Goal: Book appointment/travel/reservation

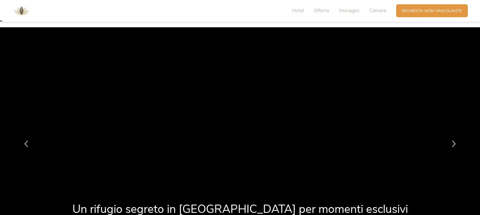
scroll to position [36, 0]
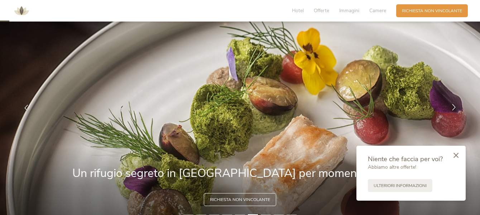
click at [447, 105] on div at bounding box center [454, 108] width 18 height 18
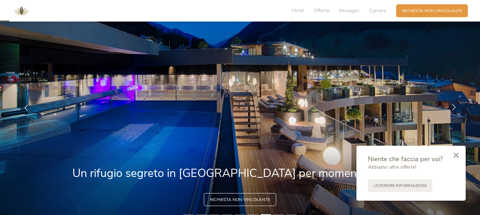
click at [454, 107] on icon at bounding box center [454, 107] width 6 height 6
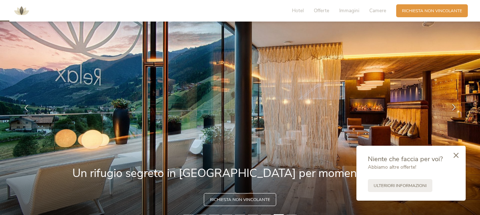
click at [454, 107] on icon at bounding box center [454, 107] width 6 height 6
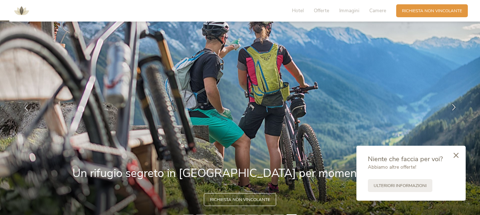
click at [454, 107] on icon at bounding box center [454, 107] width 6 height 6
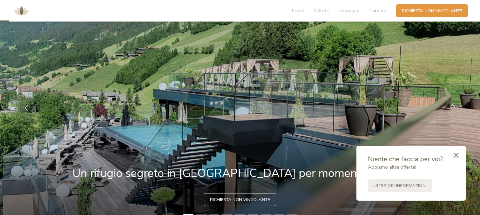
click at [454, 107] on icon at bounding box center [454, 107] width 6 height 6
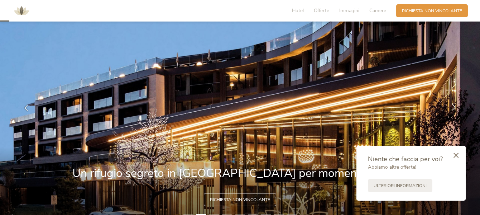
click at [454, 107] on icon at bounding box center [454, 107] width 6 height 6
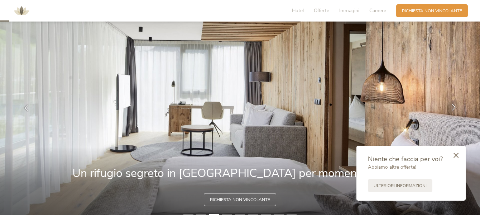
click at [454, 107] on icon at bounding box center [454, 107] width 6 height 6
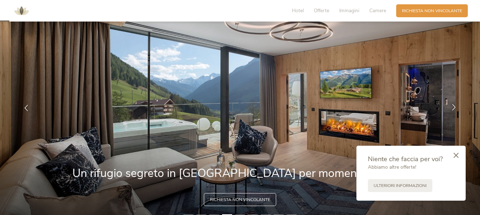
click at [454, 107] on icon at bounding box center [454, 107] width 6 height 6
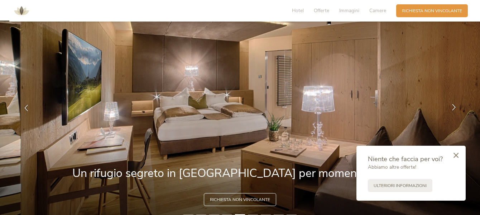
click at [454, 107] on icon at bounding box center [454, 107] width 6 height 6
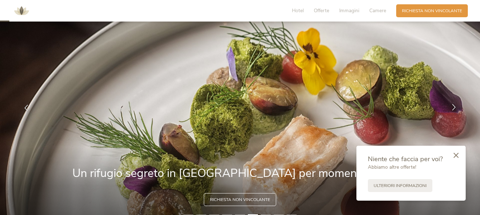
click at [454, 107] on icon at bounding box center [454, 107] width 6 height 6
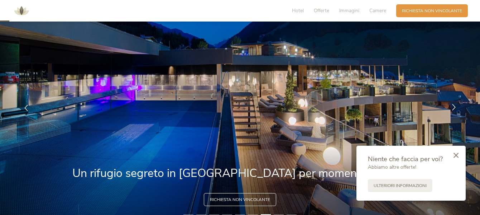
click at [454, 107] on icon at bounding box center [454, 107] width 6 height 6
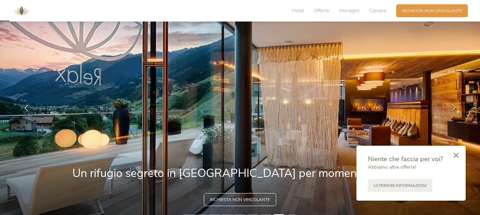
click at [454, 107] on icon at bounding box center [454, 107] width 6 height 6
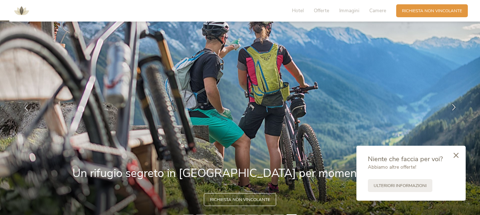
click at [454, 107] on icon at bounding box center [454, 107] width 6 height 6
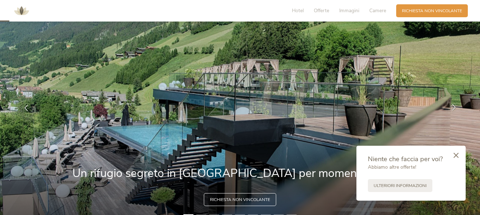
click at [454, 107] on icon at bounding box center [454, 107] width 6 height 6
click at [457, 156] on icon at bounding box center [456, 154] width 5 height 5
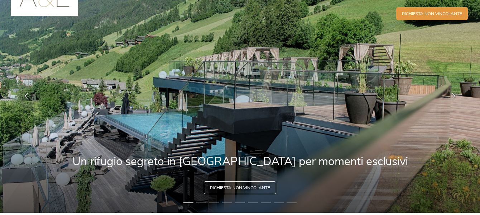
scroll to position [0, 0]
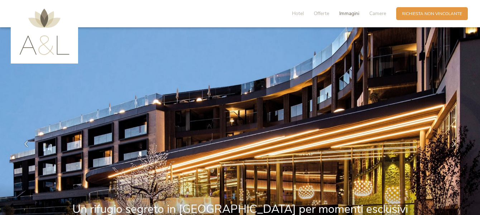
click at [350, 11] on span "Immagini" at bounding box center [349, 13] width 20 height 7
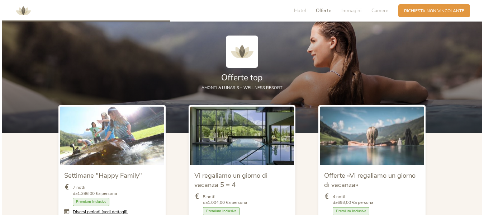
scroll to position [753, 0]
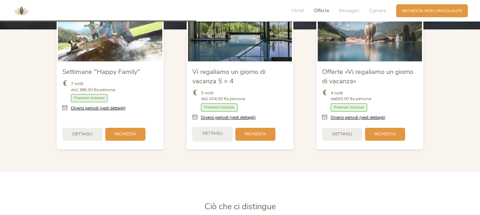
click at [224, 128] on div "Dettagli" at bounding box center [212, 133] width 40 height 13
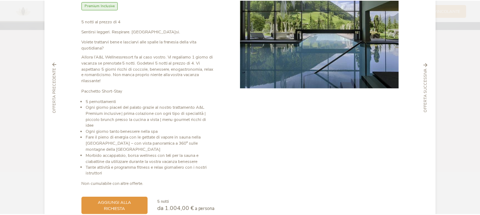
scroll to position [0, 0]
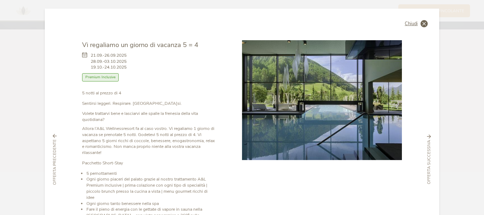
click at [423, 23] on icon at bounding box center [423, 23] width 7 height 7
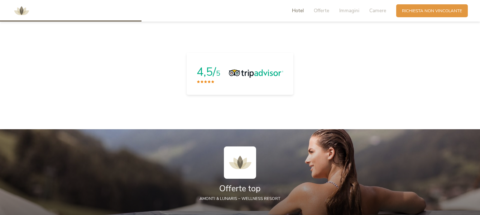
scroll to position [538, 0]
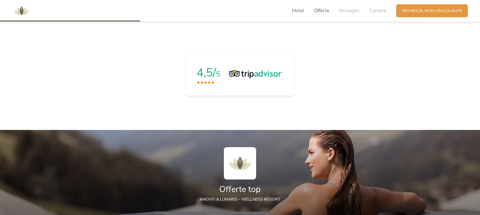
click at [318, 10] on span "Offerte" at bounding box center [321, 10] width 15 height 7
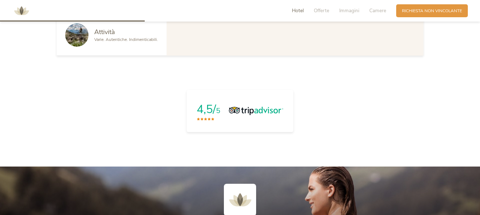
scroll to position [491, 0]
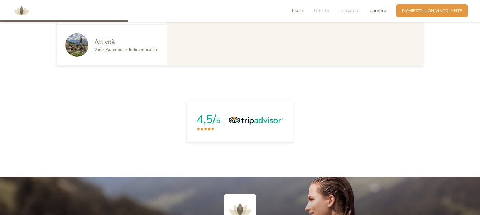
click at [372, 10] on span "Camere" at bounding box center [377, 10] width 17 height 7
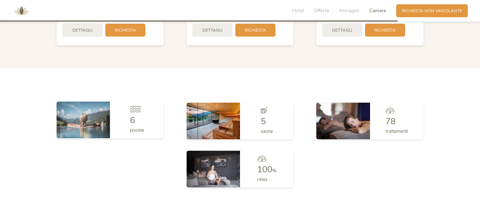
scroll to position [1568, 0]
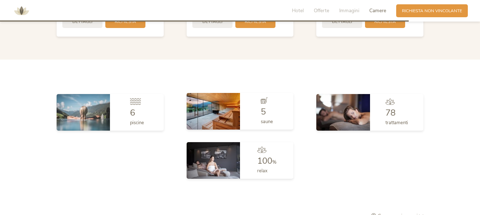
click at [255, 121] on div "5 saune" at bounding box center [266, 111] width 53 height 37
click at [276, 111] on div "5 saune" at bounding box center [266, 111] width 53 height 37
drag, startPoint x: 254, startPoint y: 106, endPoint x: 217, endPoint y: 106, distance: 36.9
click at [253, 106] on div "5 saune" at bounding box center [266, 111] width 53 height 37
click at [217, 106] on img at bounding box center [213, 111] width 53 height 37
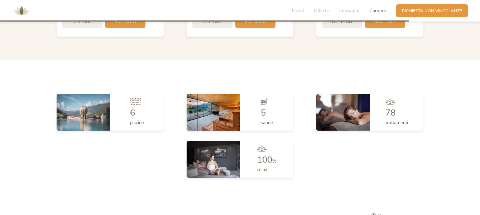
drag, startPoint x: 269, startPoint y: 154, endPoint x: 270, endPoint y: 149, distance: 4.4
click at [271, 154] on span "100" at bounding box center [264, 159] width 15 height 11
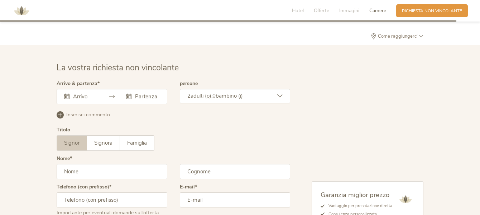
scroll to position [1748, 0]
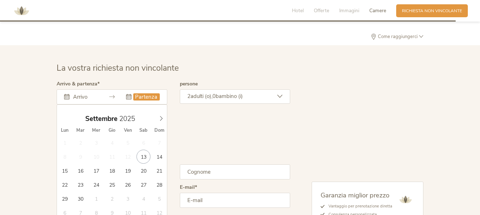
click at [147, 93] on input "text" at bounding box center [146, 96] width 26 height 7
click at [164, 114] on span at bounding box center [161, 117] width 12 height 10
click at [140, 93] on input "[DATE]" at bounding box center [146, 96] width 26 height 7
type input "[DATE]"
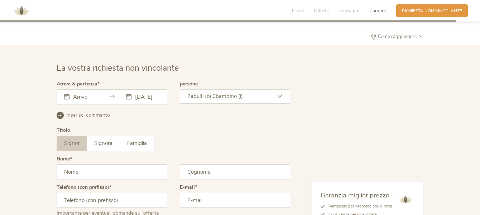
click at [127, 94] on icon at bounding box center [128, 96] width 5 height 5
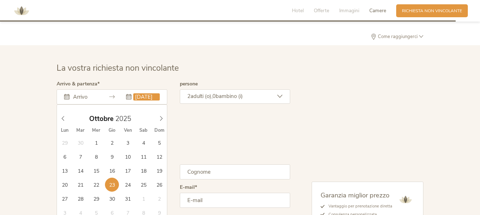
click at [140, 93] on input "[DATE]" at bounding box center [146, 96] width 26 height 7
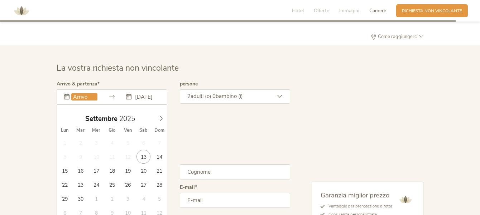
click at [80, 96] on input "text" at bounding box center [84, 96] width 26 height 7
click at [79, 95] on input "[DATE]" at bounding box center [84, 96] width 26 height 7
click at [161, 116] on icon at bounding box center [161, 118] width 5 height 5
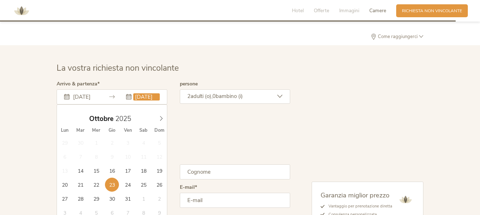
click at [76, 93] on input "[DATE]" at bounding box center [84, 96] width 26 height 7
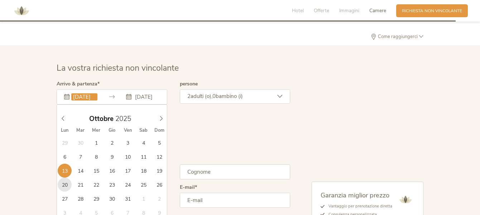
type input "[DATE]"
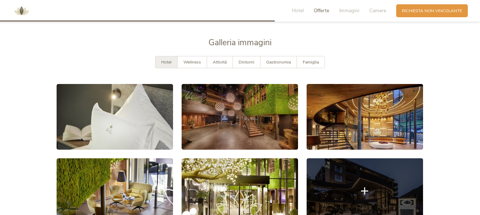
scroll to position [1053, 0]
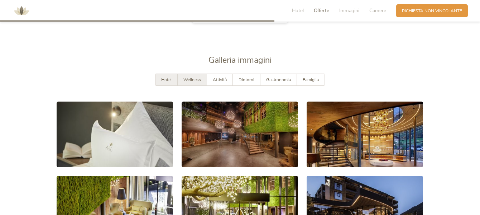
click at [196, 77] on span "Wellness" at bounding box center [192, 80] width 18 height 6
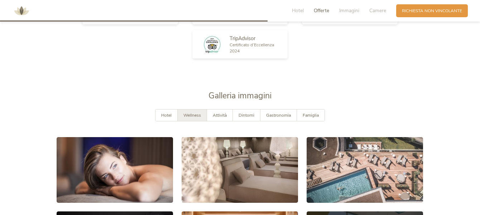
scroll to position [1017, 0]
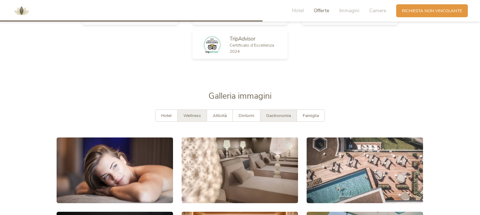
click at [270, 110] on div "Gastronomia" at bounding box center [278, 116] width 37 height 12
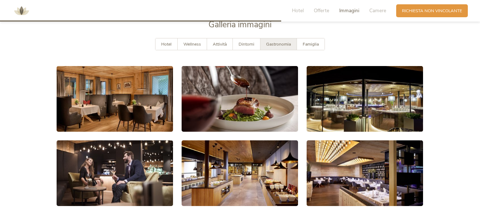
scroll to position [1089, 0]
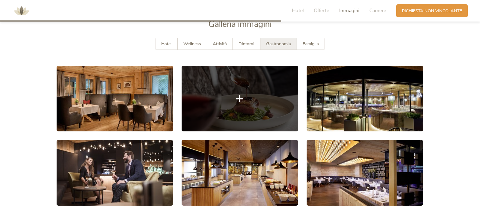
click at [263, 93] on link at bounding box center [240, 99] width 116 height 66
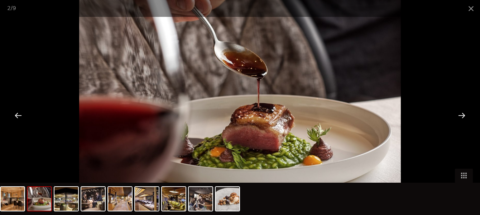
click at [462, 115] on div at bounding box center [462, 115] width 22 height 22
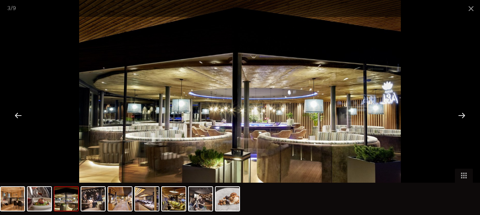
click at [461, 115] on div at bounding box center [462, 115] width 22 height 22
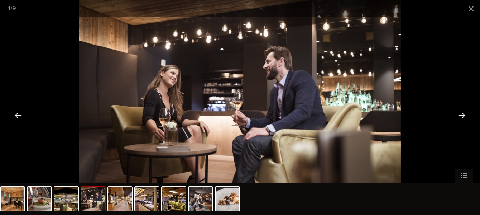
click at [461, 115] on div at bounding box center [462, 115] width 22 height 22
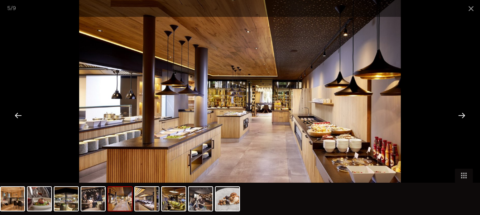
click at [461, 115] on div at bounding box center [462, 115] width 22 height 22
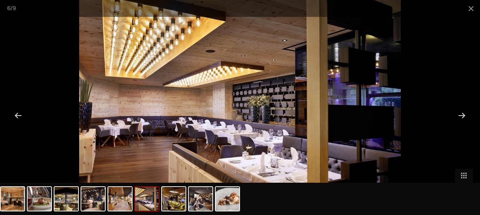
click at [461, 115] on div at bounding box center [462, 115] width 22 height 22
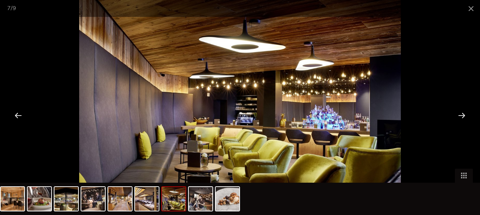
click at [461, 115] on div at bounding box center [462, 115] width 22 height 22
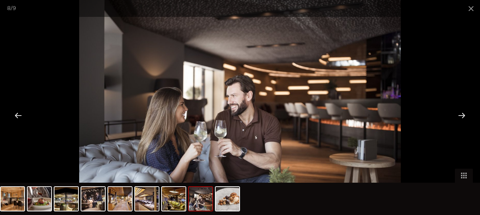
click at [461, 115] on div at bounding box center [462, 115] width 22 height 22
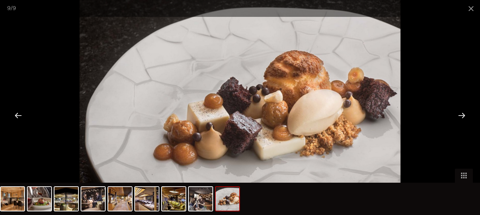
click at [461, 115] on div at bounding box center [462, 115] width 22 height 22
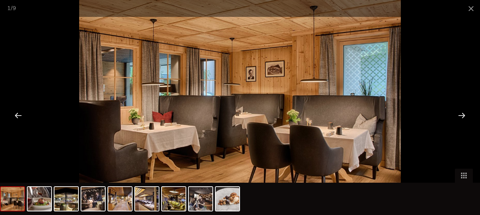
click at [461, 115] on div at bounding box center [462, 115] width 22 height 22
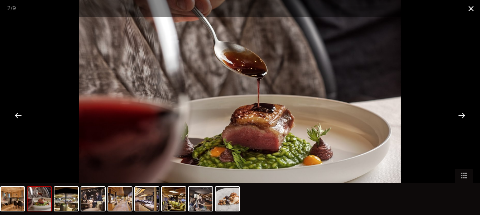
click at [471, 9] on span at bounding box center [471, 8] width 18 height 17
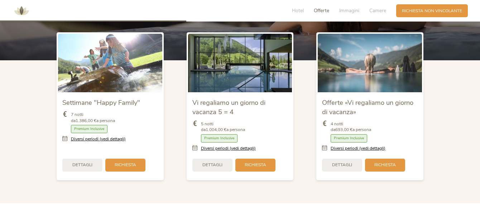
scroll to position [623, 0]
